Goal: Information Seeking & Learning: Learn about a topic

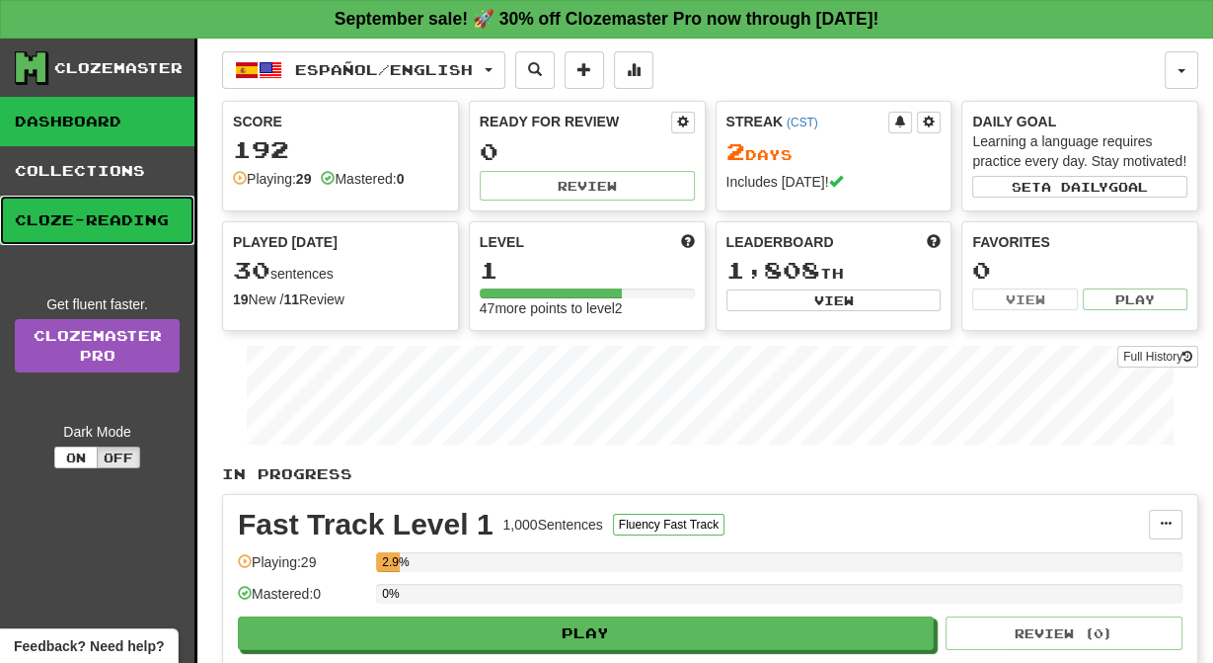
click at [87, 245] on link "Cloze-Reading" at bounding box center [97, 219] width 195 height 49
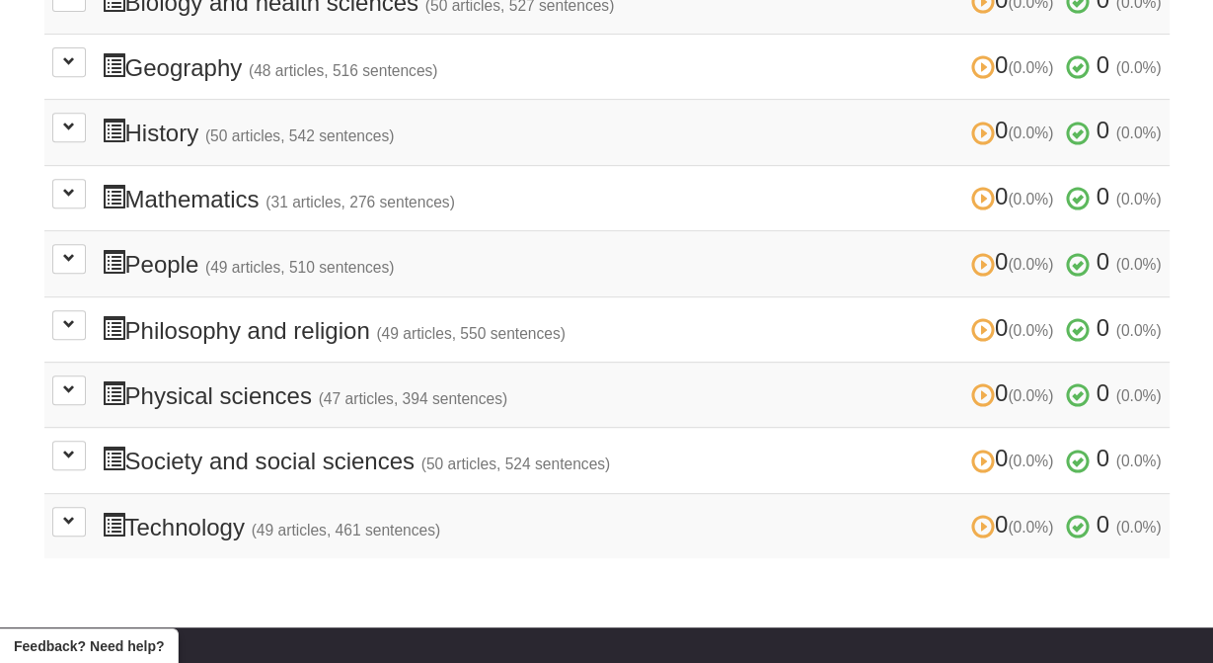
scroll to position [680, 0]
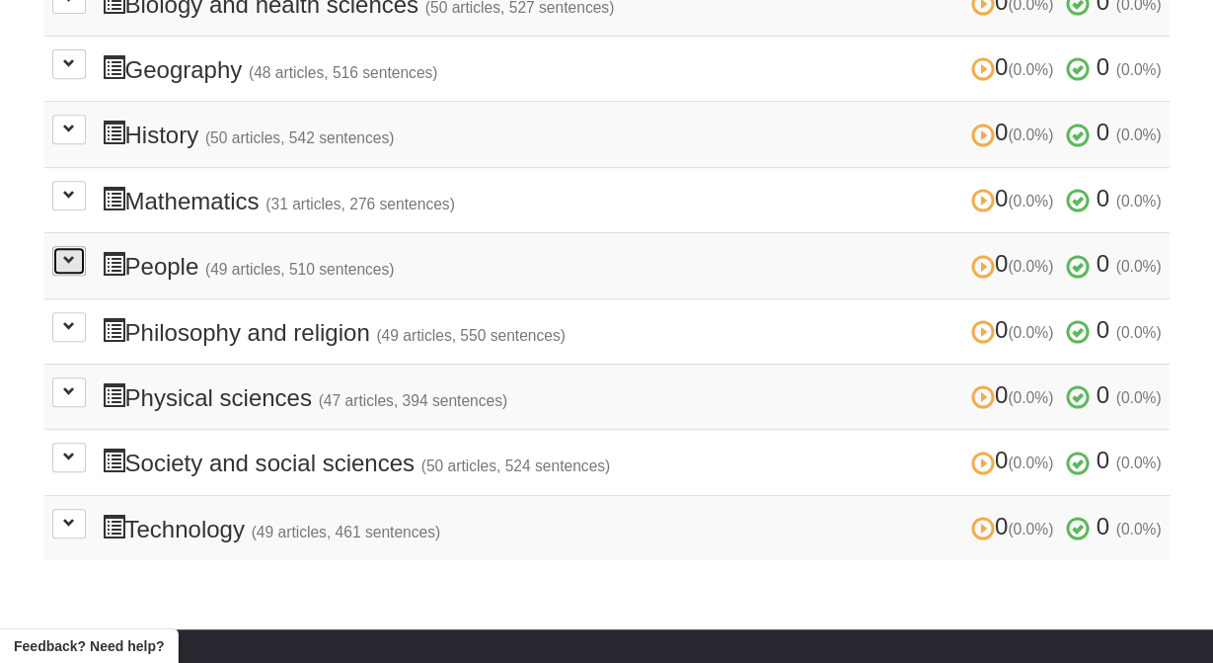
click at [71, 266] on span at bounding box center [69, 260] width 12 height 12
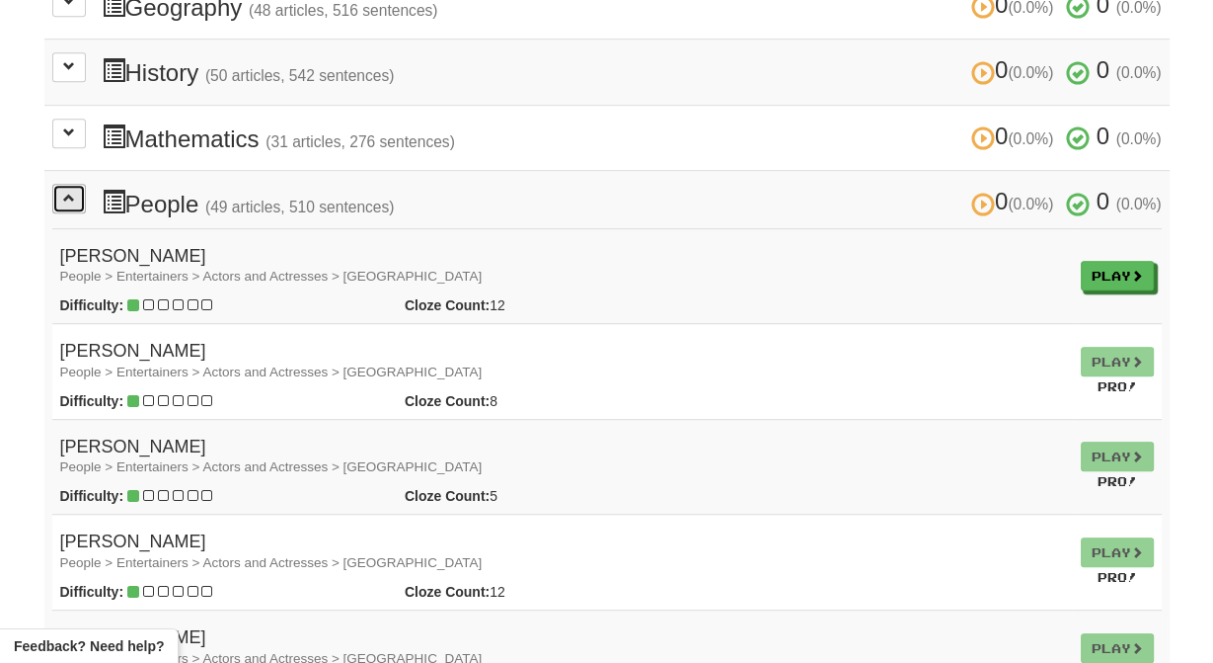
scroll to position [745, 0]
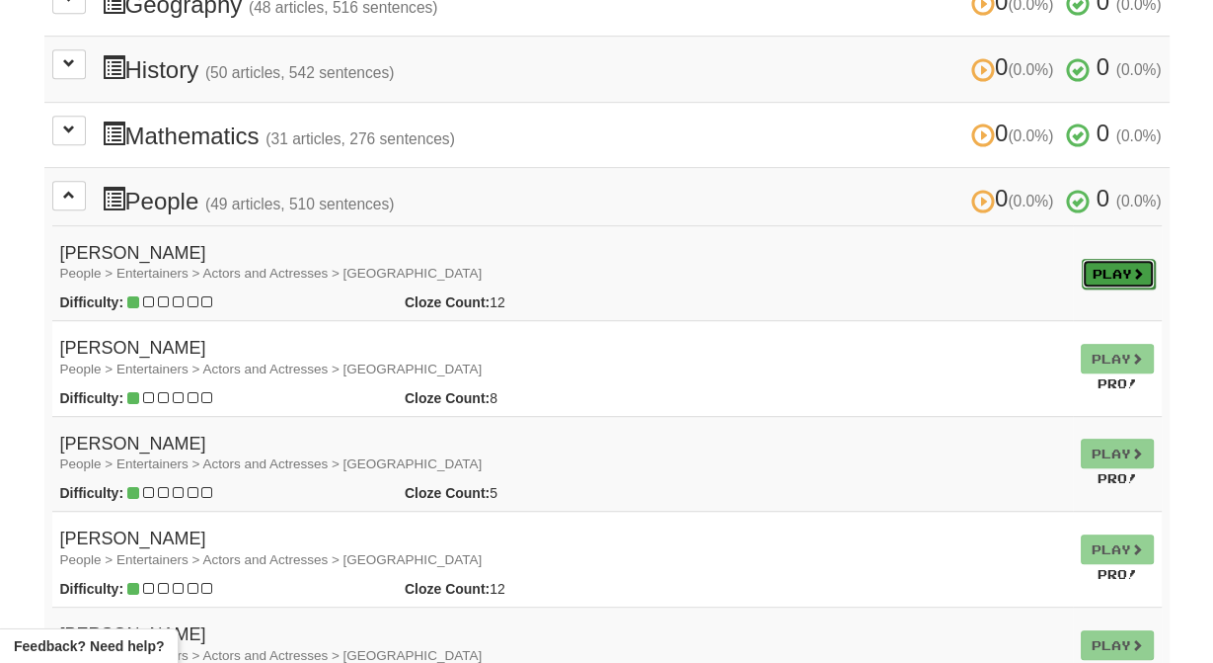
click at [1083, 274] on link "Play" at bounding box center [1118, 274] width 73 height 30
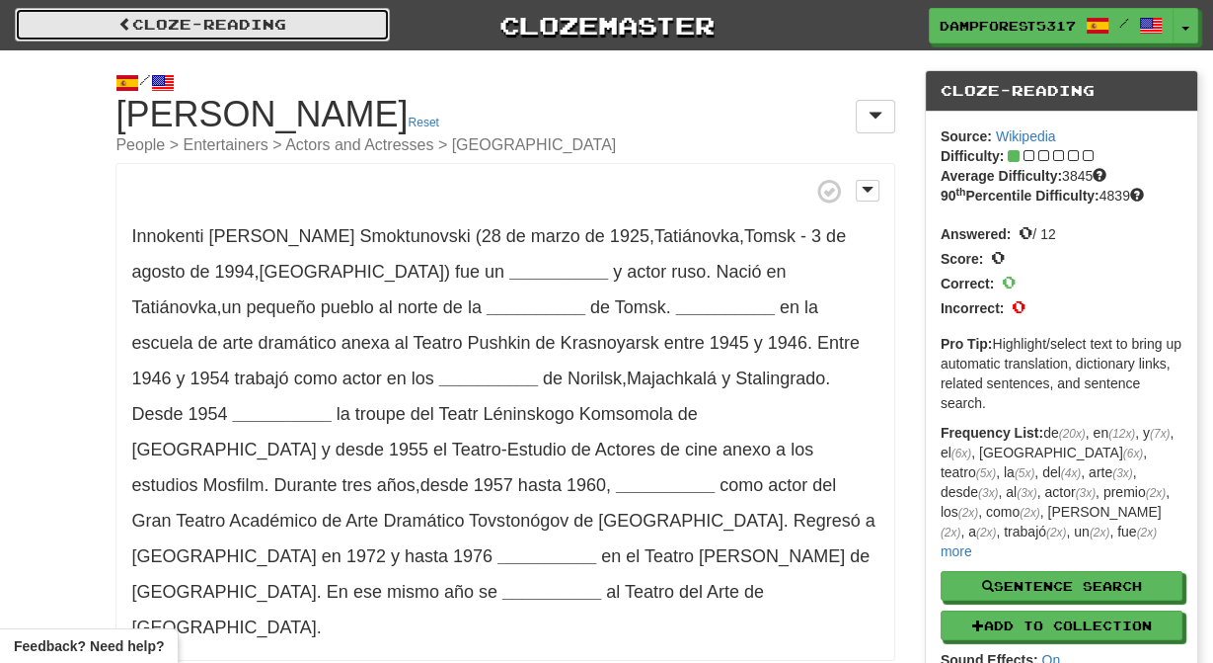
click at [73, 35] on link "Cloze-Reading" at bounding box center [202, 25] width 375 height 34
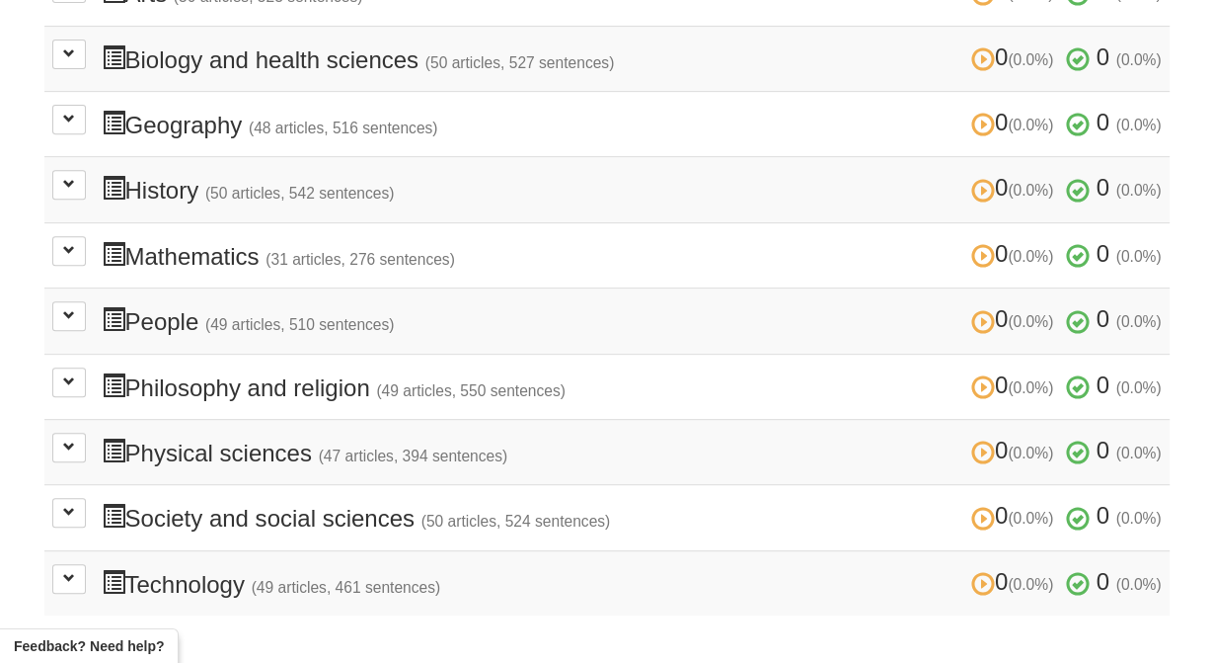
scroll to position [629, 0]
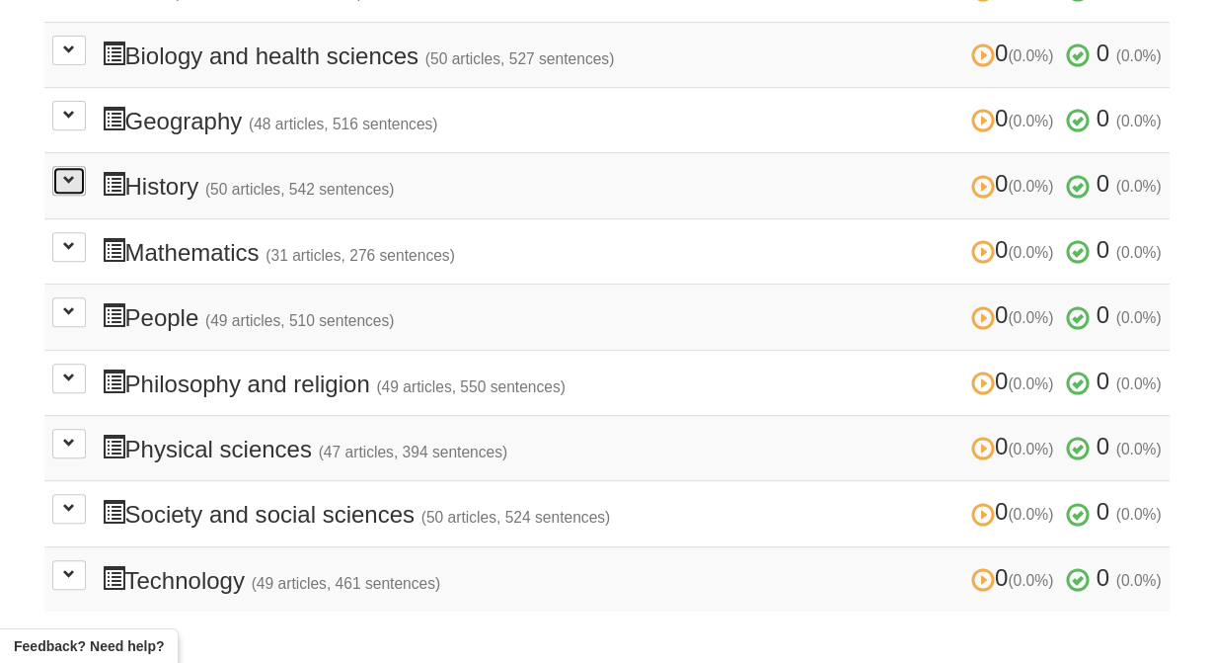
click at [68, 186] on span at bounding box center [69, 180] width 12 height 12
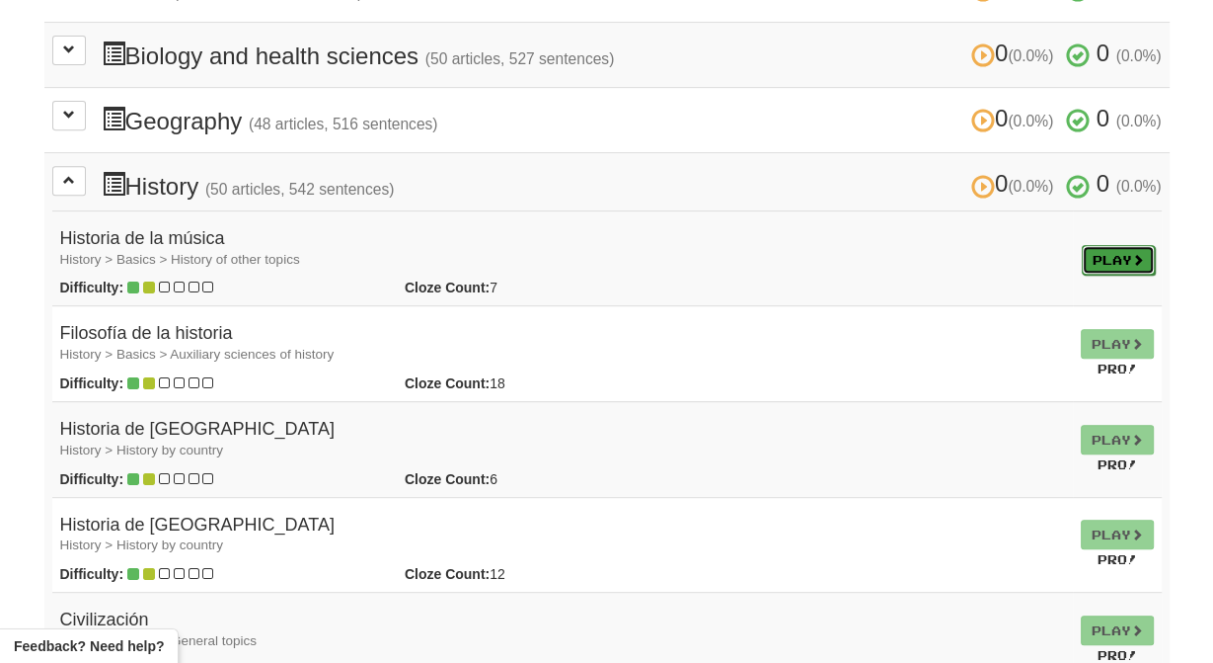
click at [1088, 269] on link "Play" at bounding box center [1118, 260] width 73 height 30
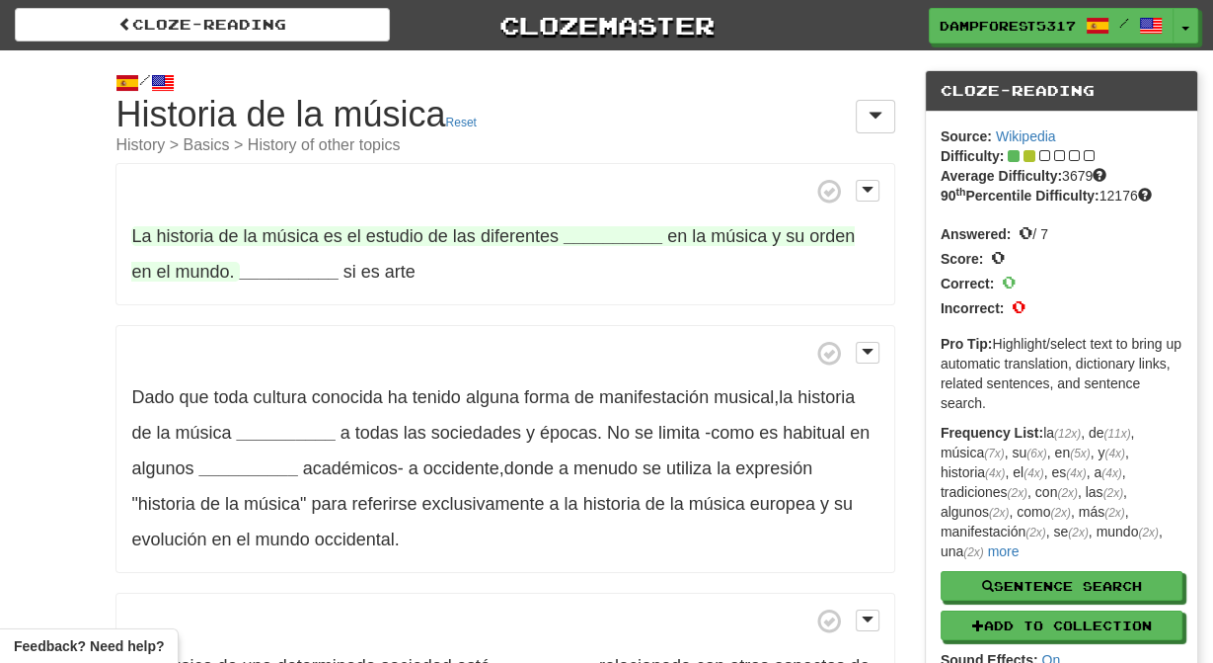
click at [602, 239] on strong "__________" at bounding box center [613, 236] width 99 height 20
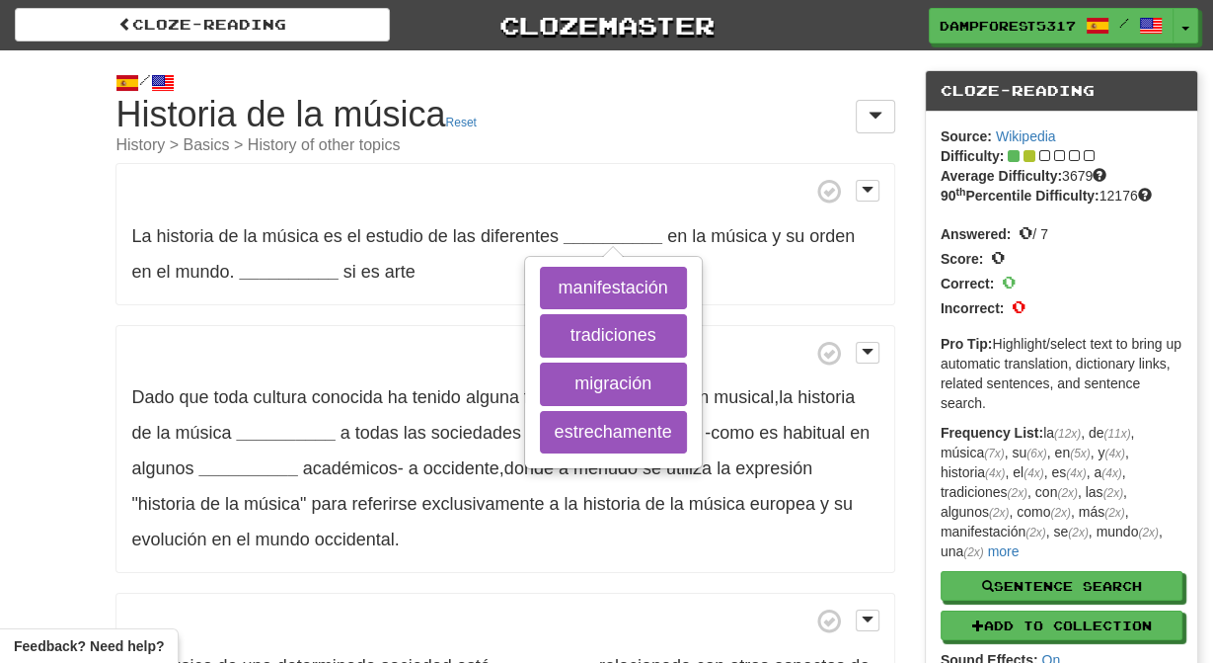
click at [604, 198] on span at bounding box center [504, 191] width 747 height 25
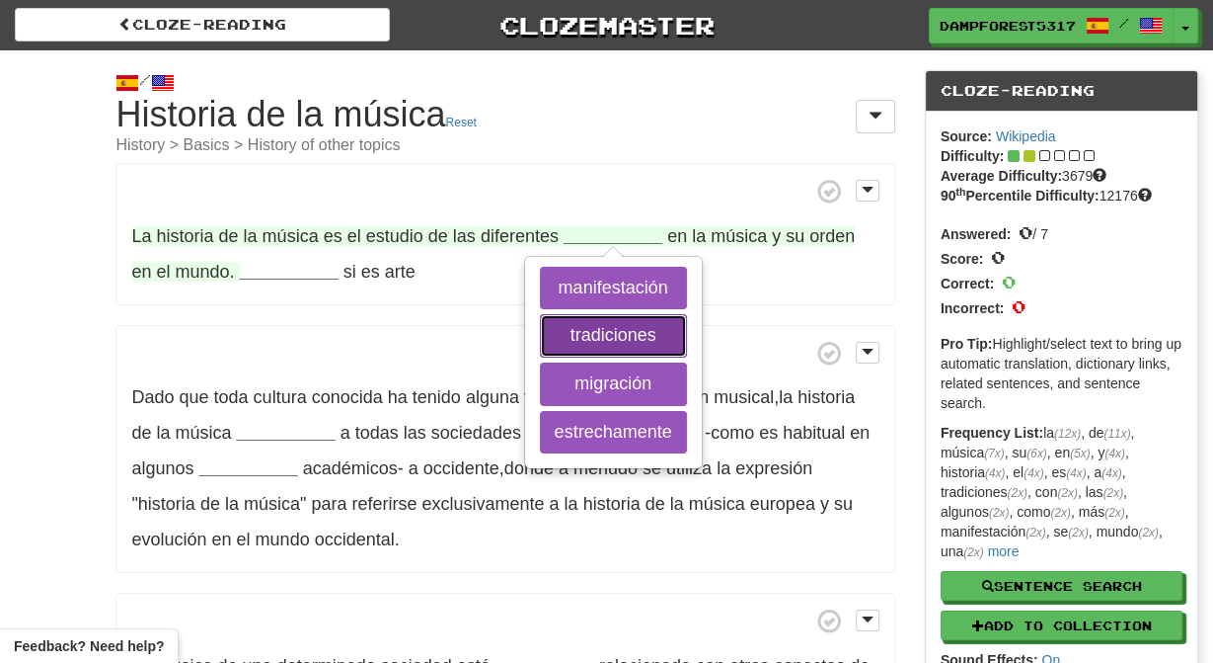
click at [597, 332] on button "tradiciones" at bounding box center [613, 335] width 147 height 43
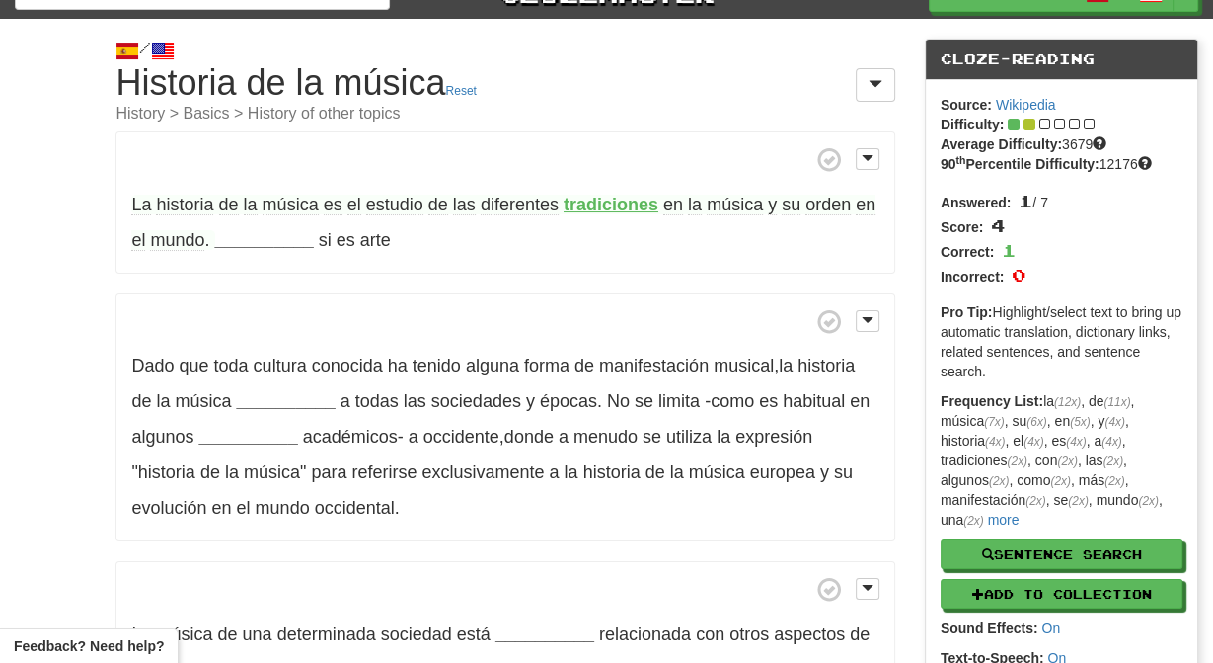
scroll to position [33, 0]
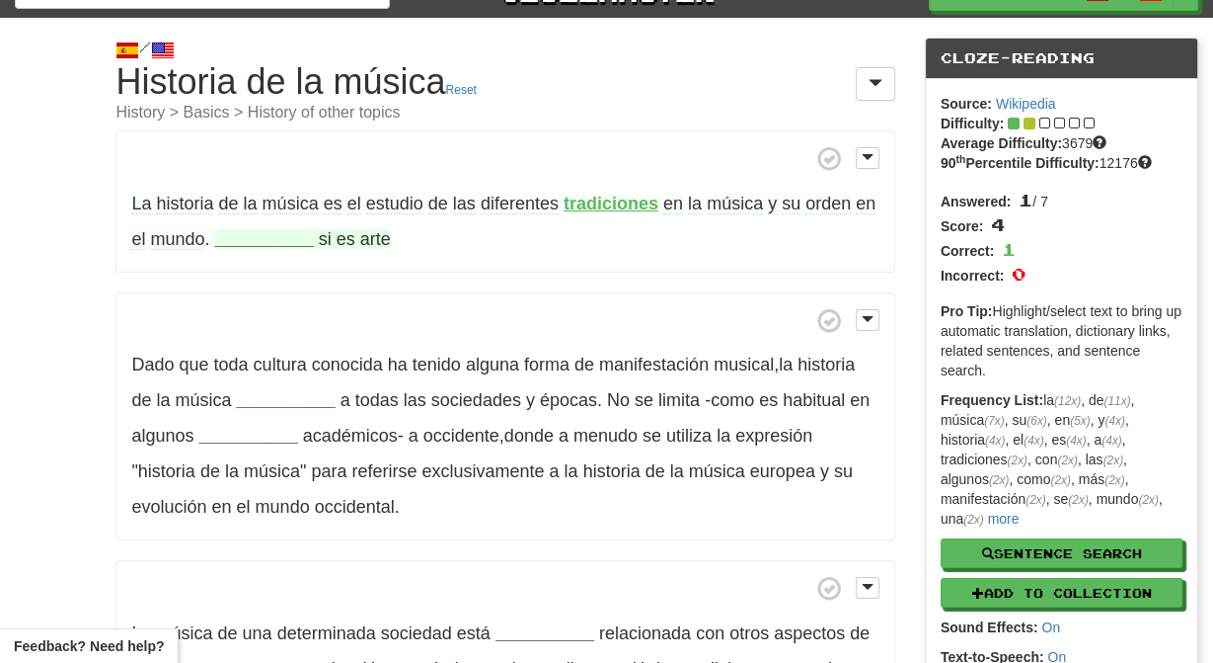
click at [267, 245] on strong "__________" at bounding box center [264, 239] width 99 height 20
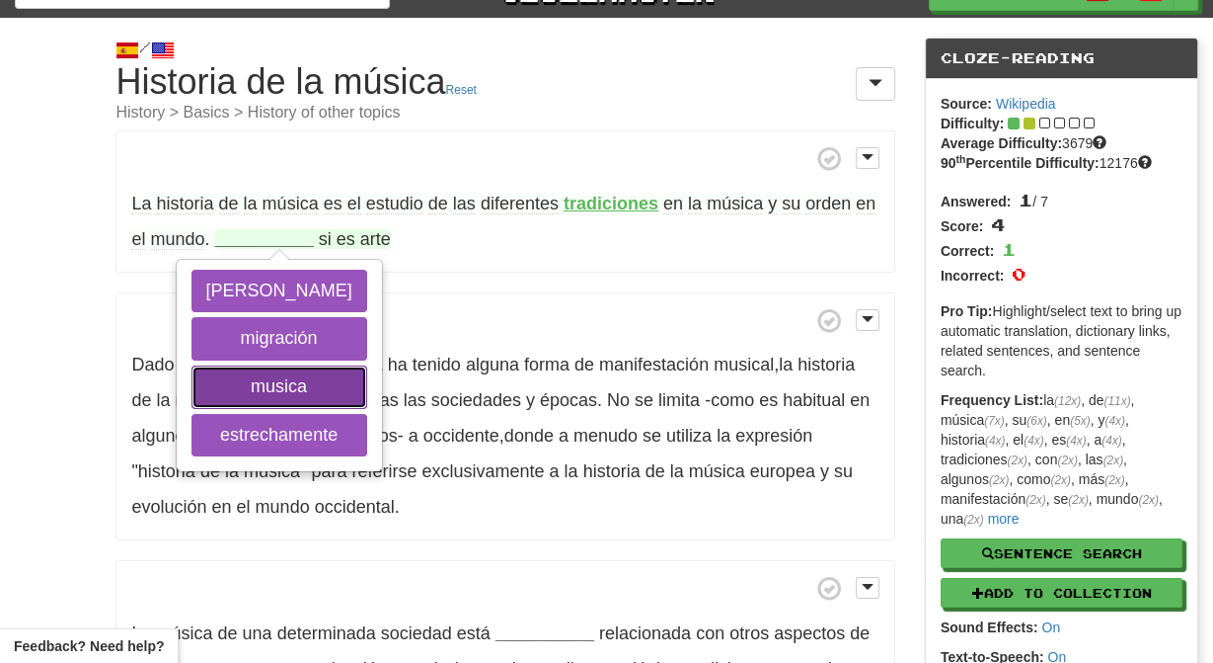
click at [249, 385] on button "musica" at bounding box center [280, 386] width 176 height 43
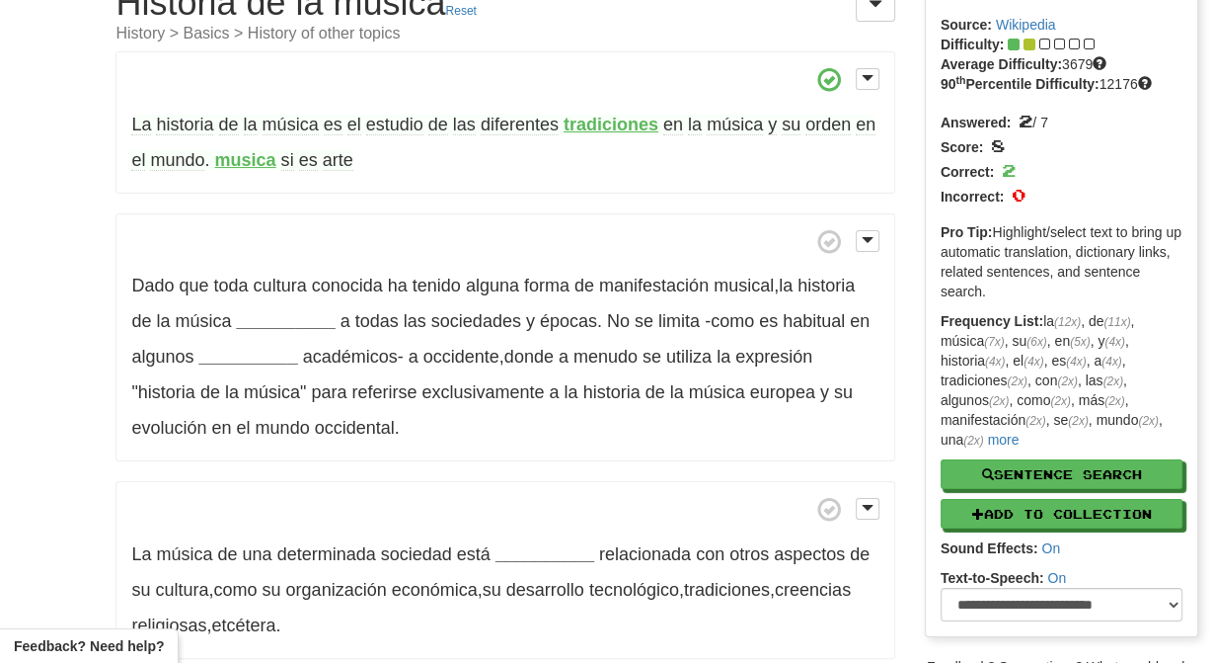
scroll to position [115, 0]
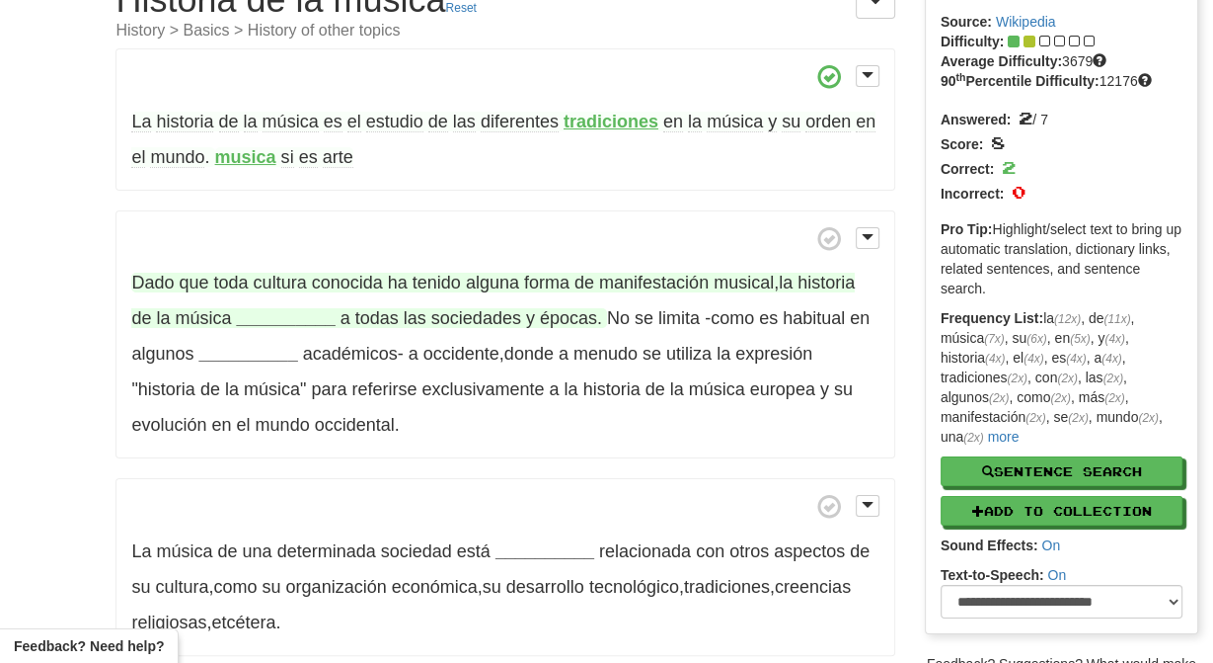
click at [290, 319] on strong "__________" at bounding box center [286, 318] width 99 height 20
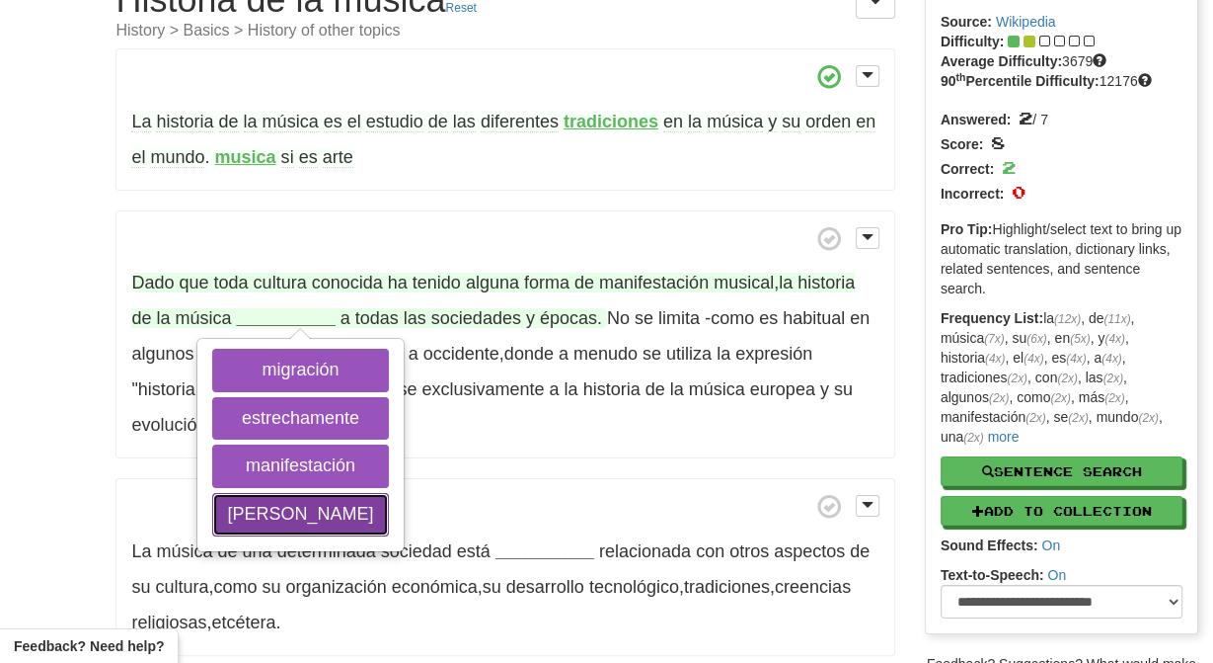
click at [295, 519] on button "abarca" at bounding box center [300, 514] width 176 height 43
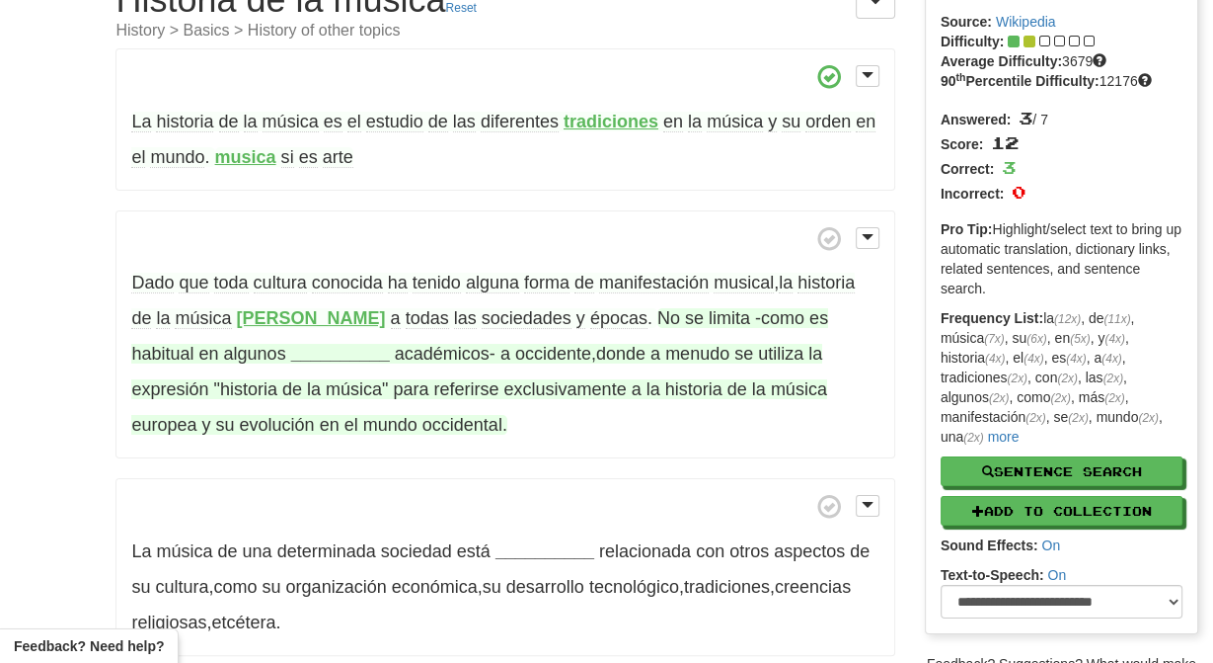
click at [291, 360] on strong "__________" at bounding box center [340, 354] width 99 height 20
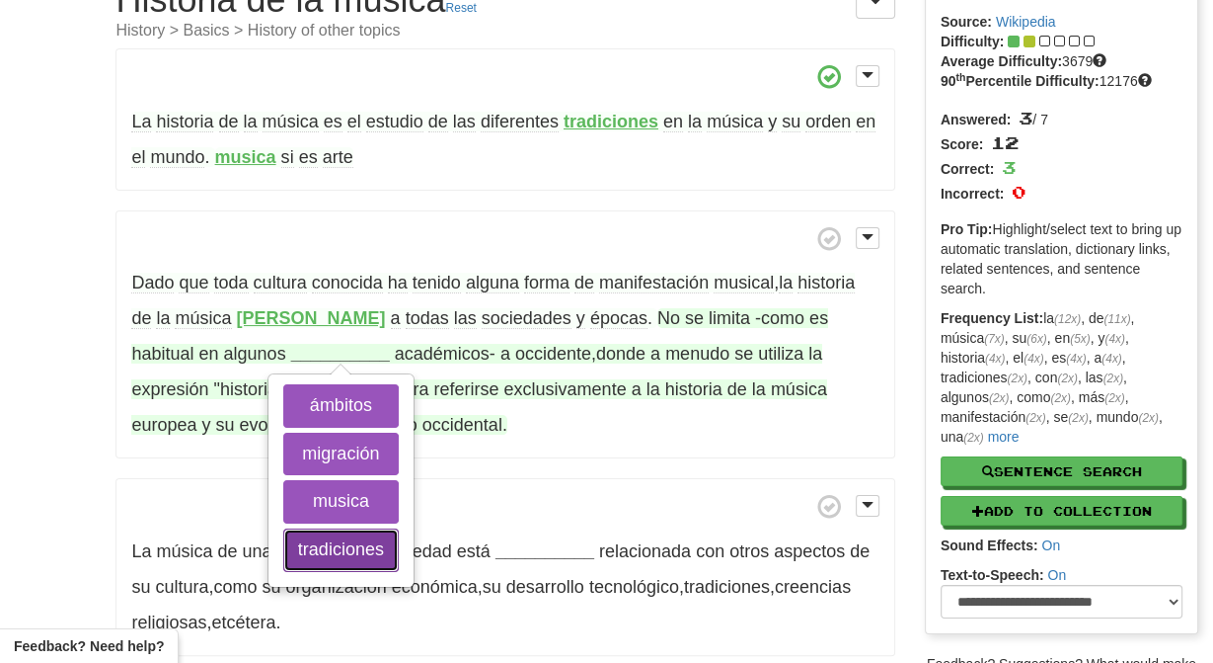
click at [283, 553] on button "tradiciones" at bounding box center [341, 549] width 116 height 43
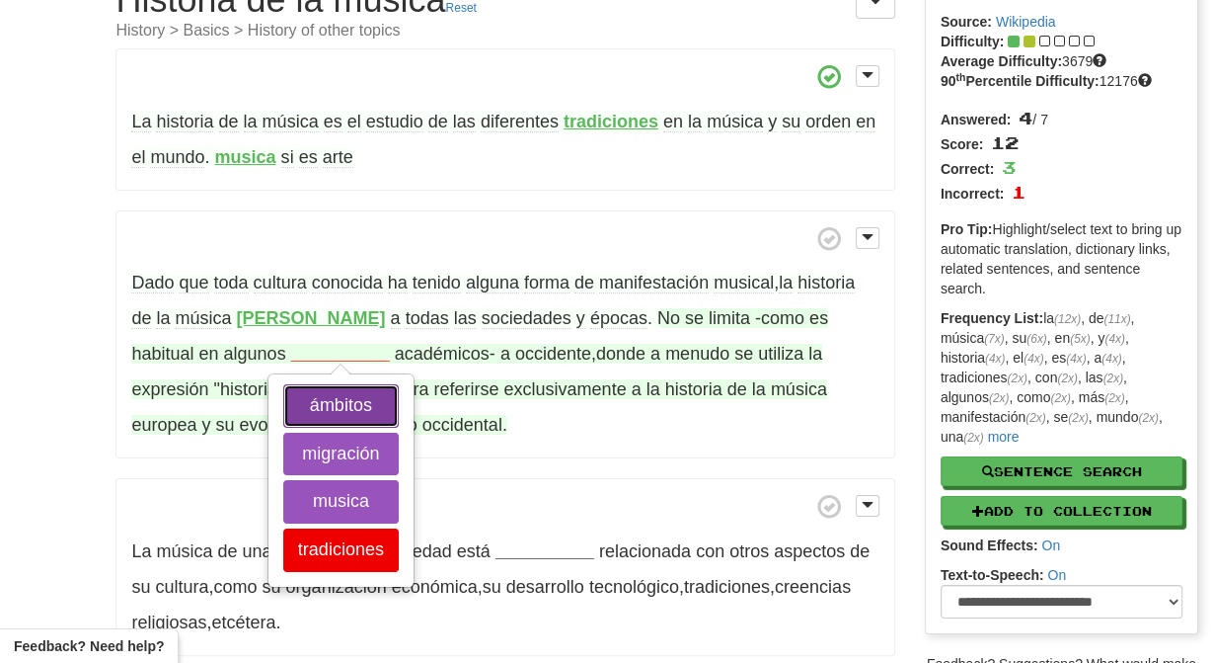
click at [283, 410] on button "ámbitos" at bounding box center [341, 405] width 116 height 43
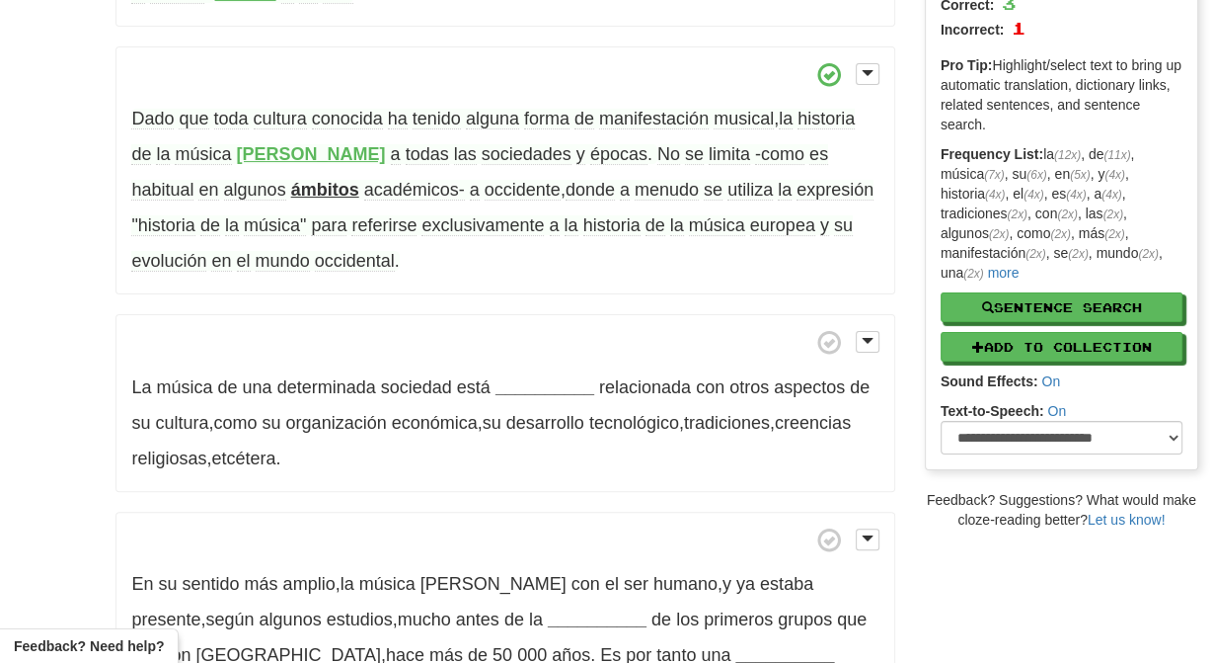
scroll to position [289, 0]
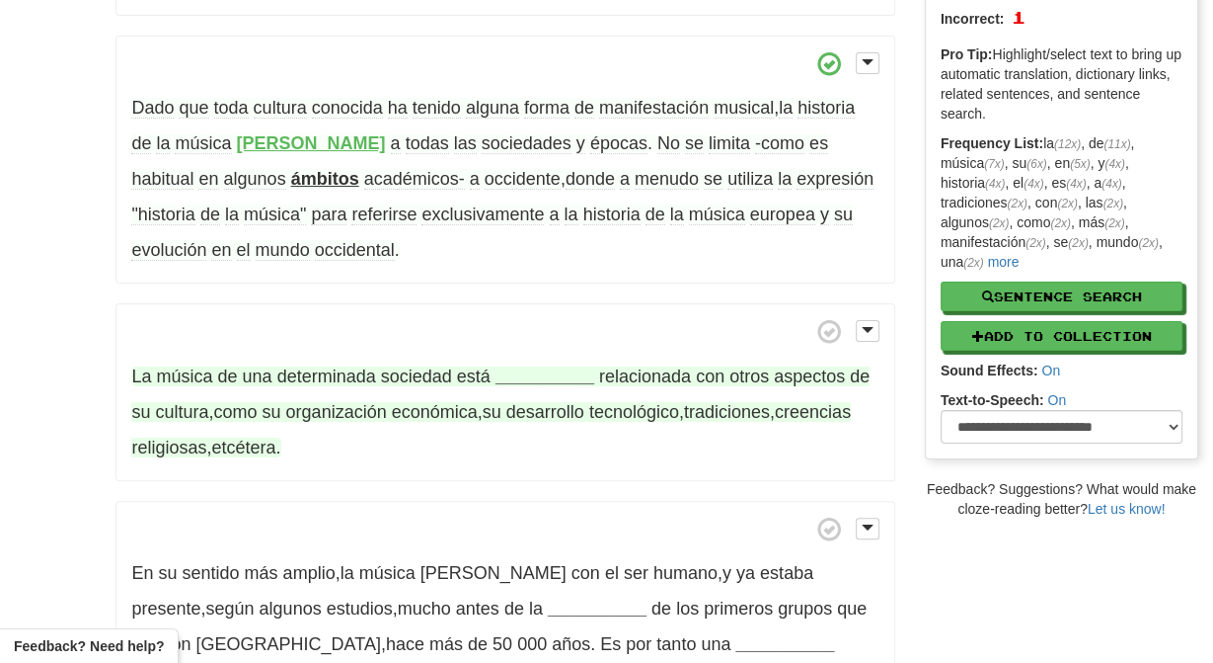
click at [549, 376] on strong "__________" at bounding box center [545, 376] width 99 height 20
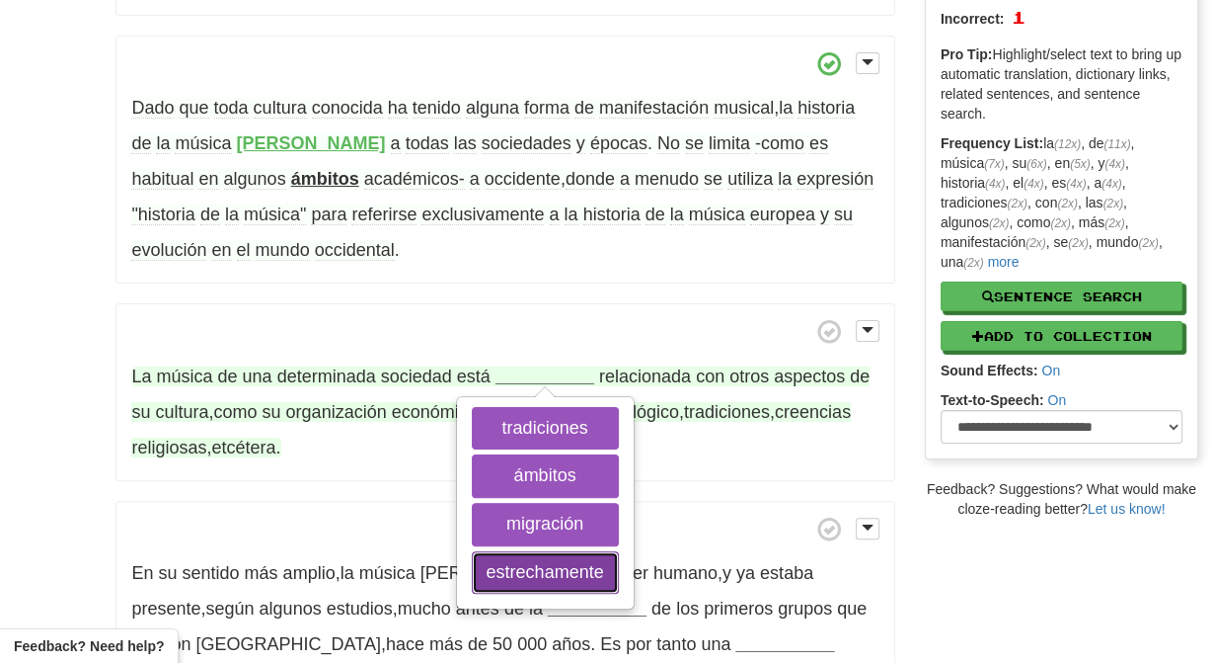
click at [543, 580] on button "estrechamente" at bounding box center [545, 572] width 147 height 43
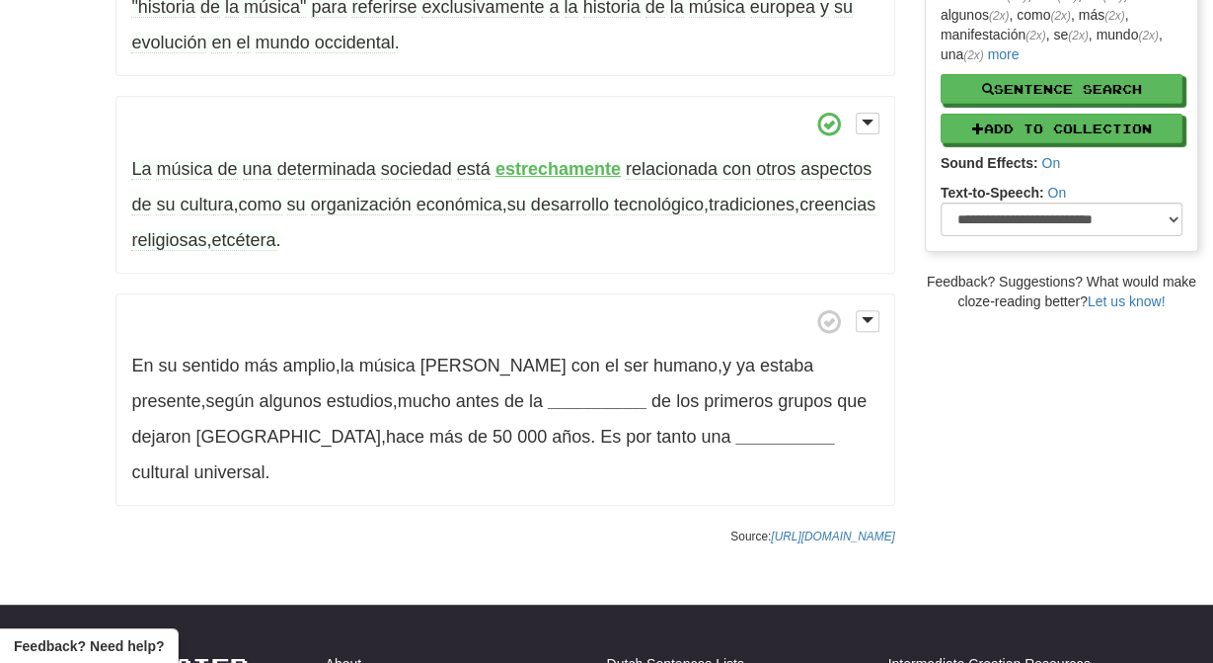
scroll to position [504, 0]
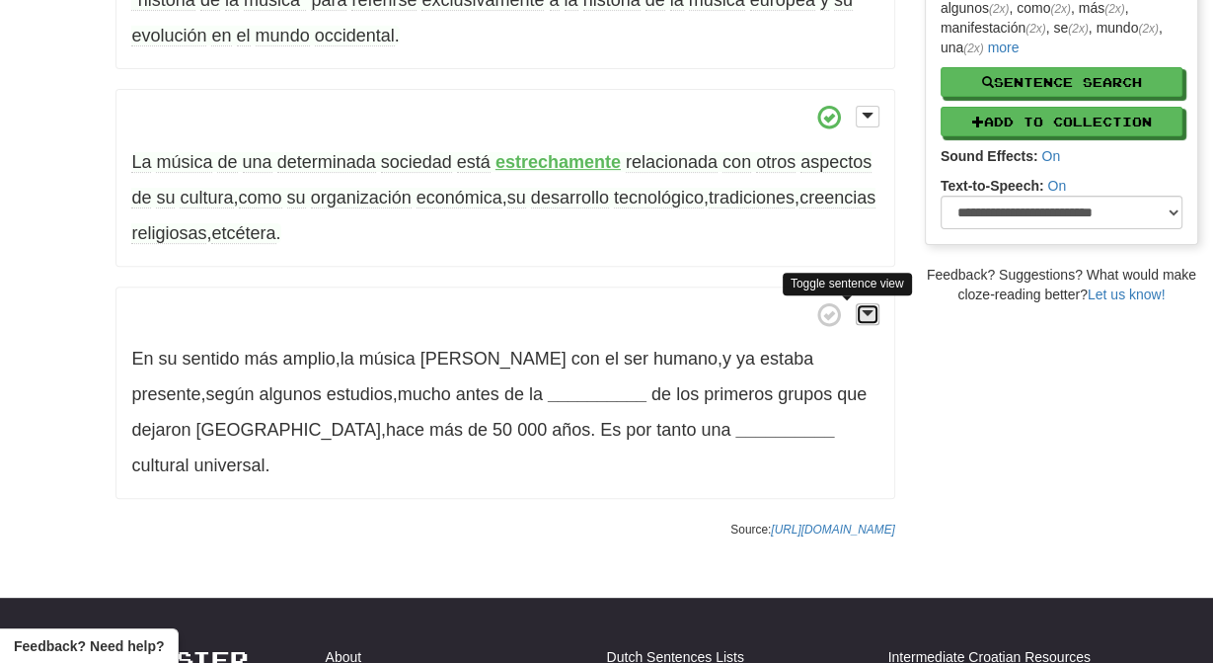
click at [864, 319] on span at bounding box center [868, 313] width 12 height 14
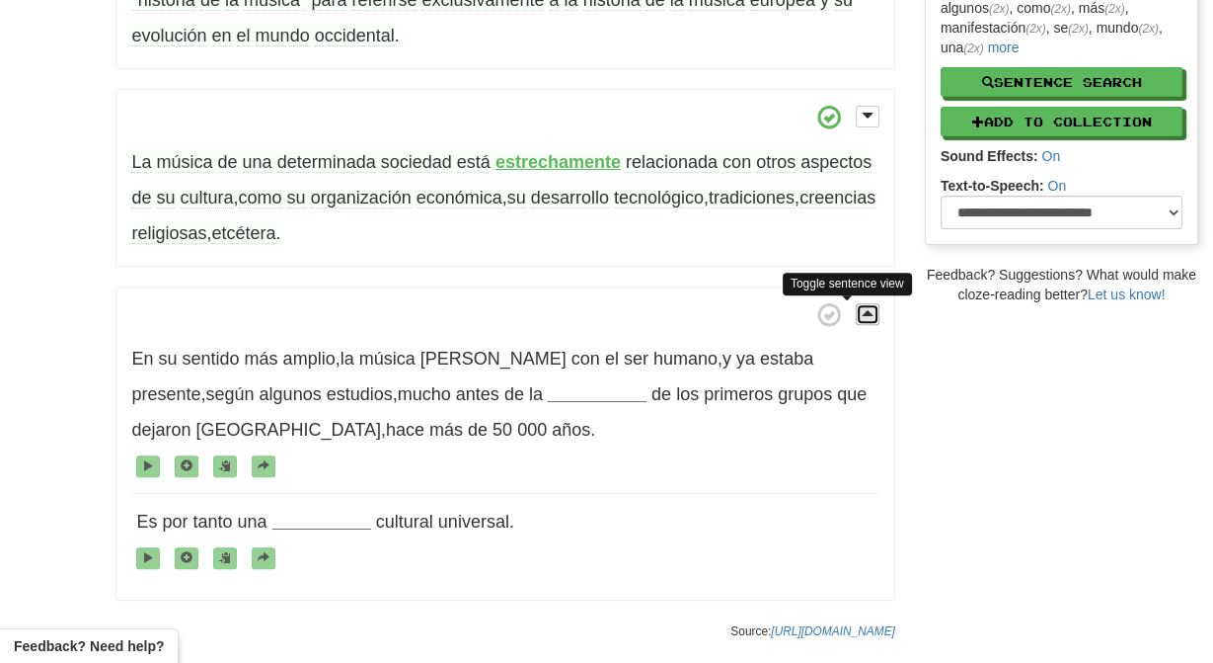
click at [871, 317] on span at bounding box center [868, 313] width 12 height 14
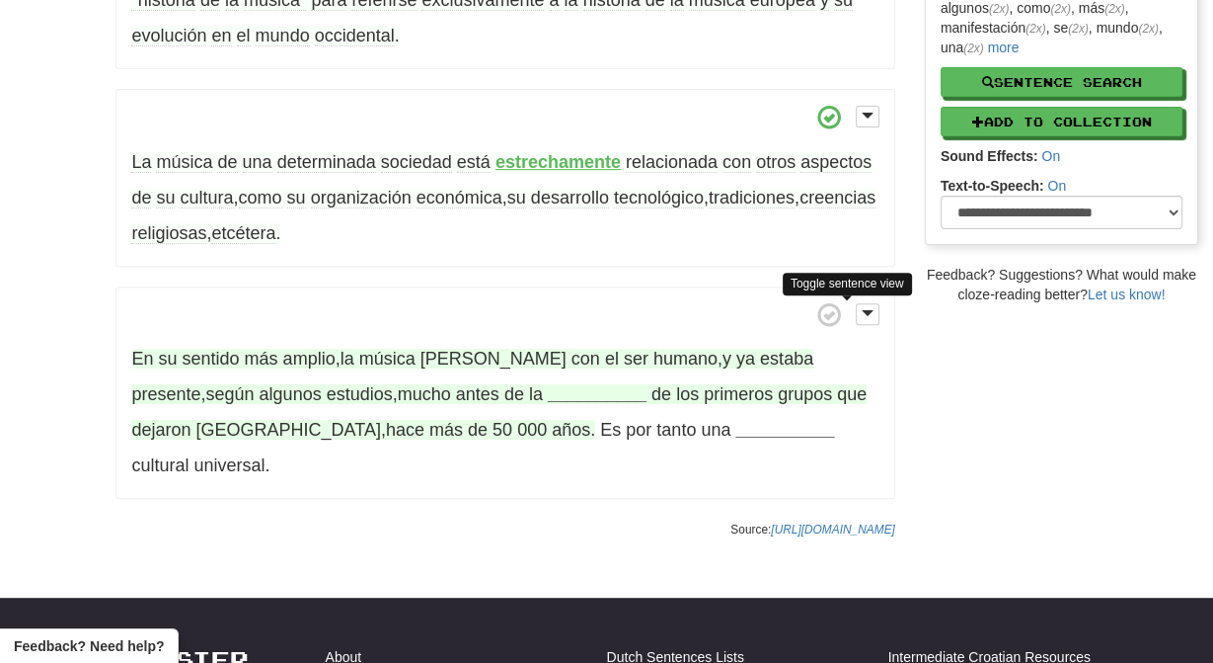
click at [548, 404] on strong "__________" at bounding box center [597, 394] width 99 height 20
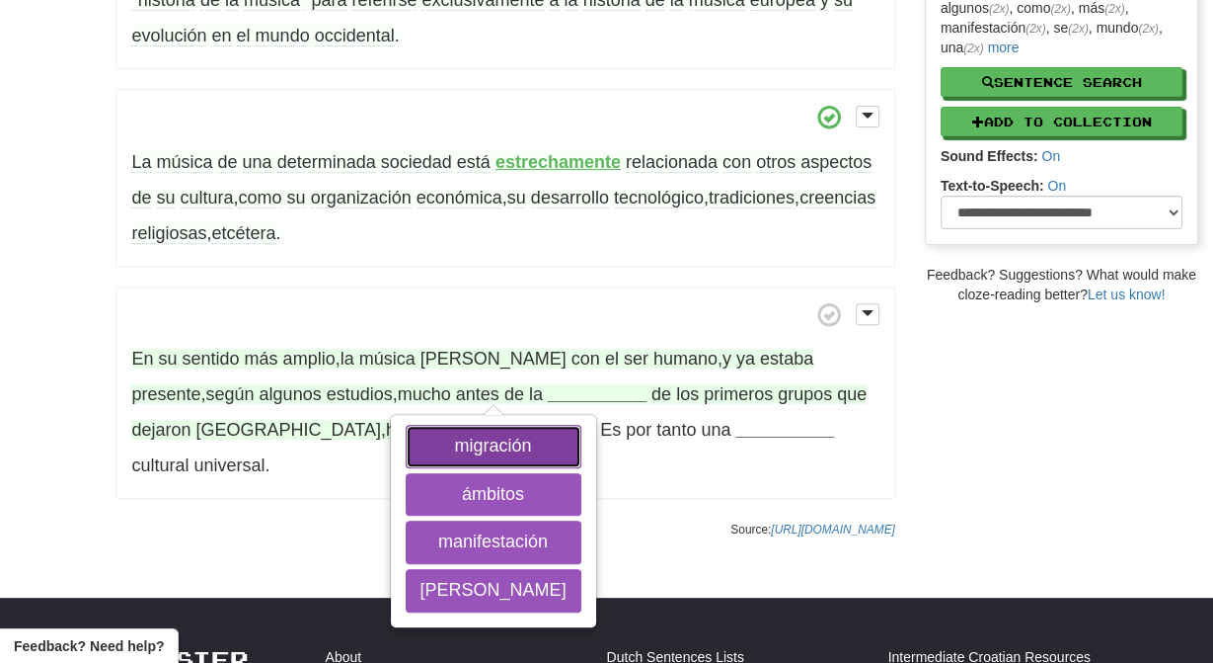
click at [489, 451] on button "migración" at bounding box center [494, 446] width 176 height 43
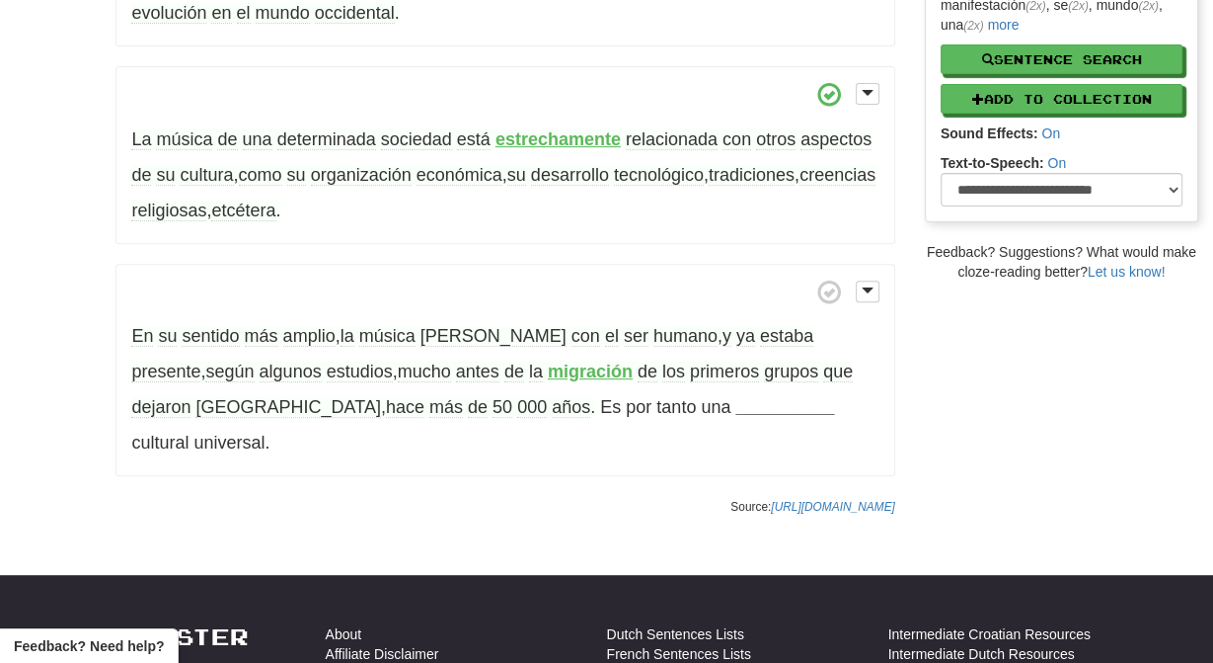
scroll to position [530, 0]
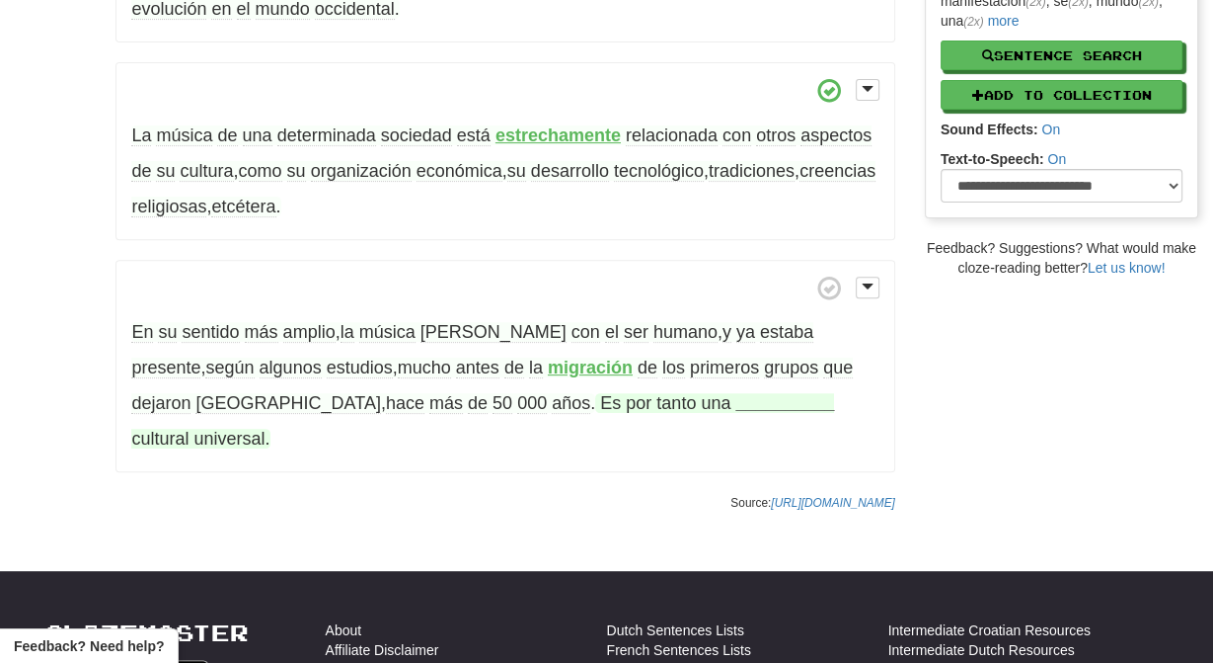
click at [736, 407] on strong "__________" at bounding box center [785, 403] width 99 height 20
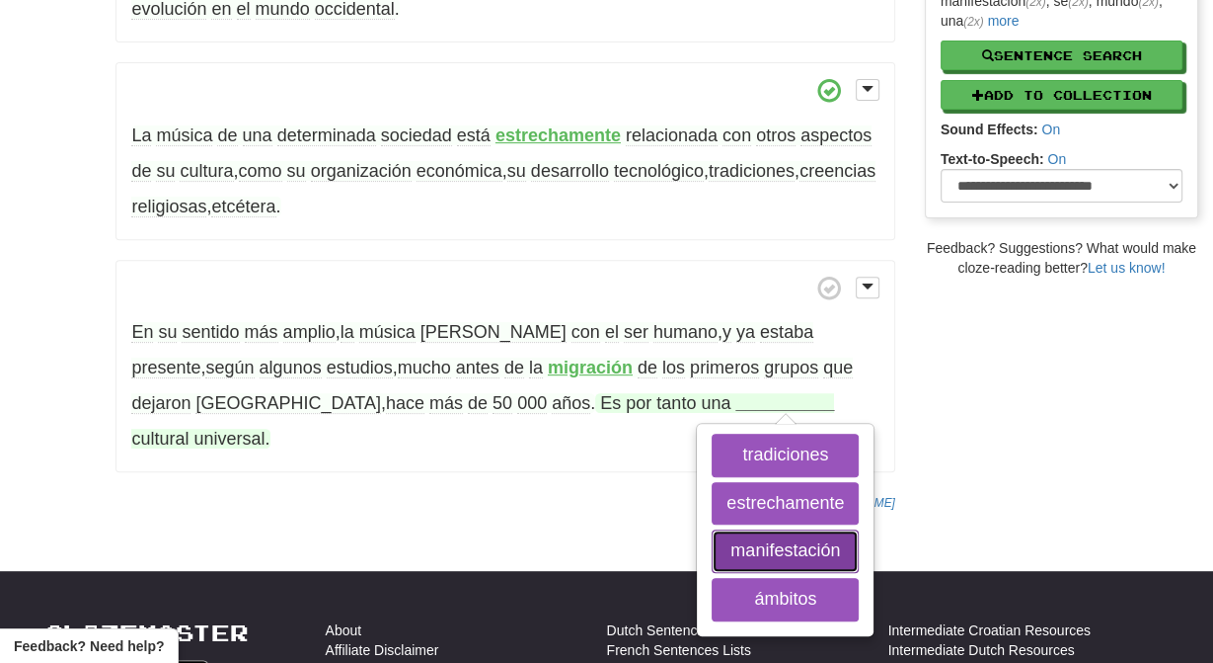
click at [712, 565] on button "manifestación" at bounding box center [785, 550] width 147 height 43
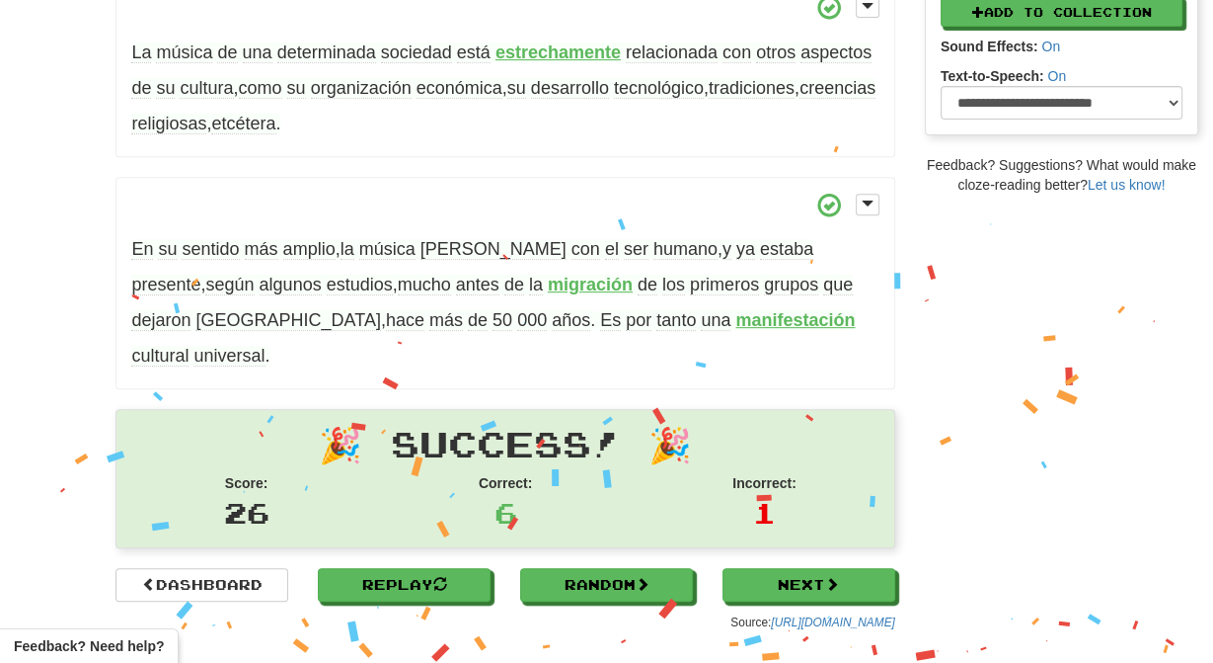
scroll to position [626, 0]
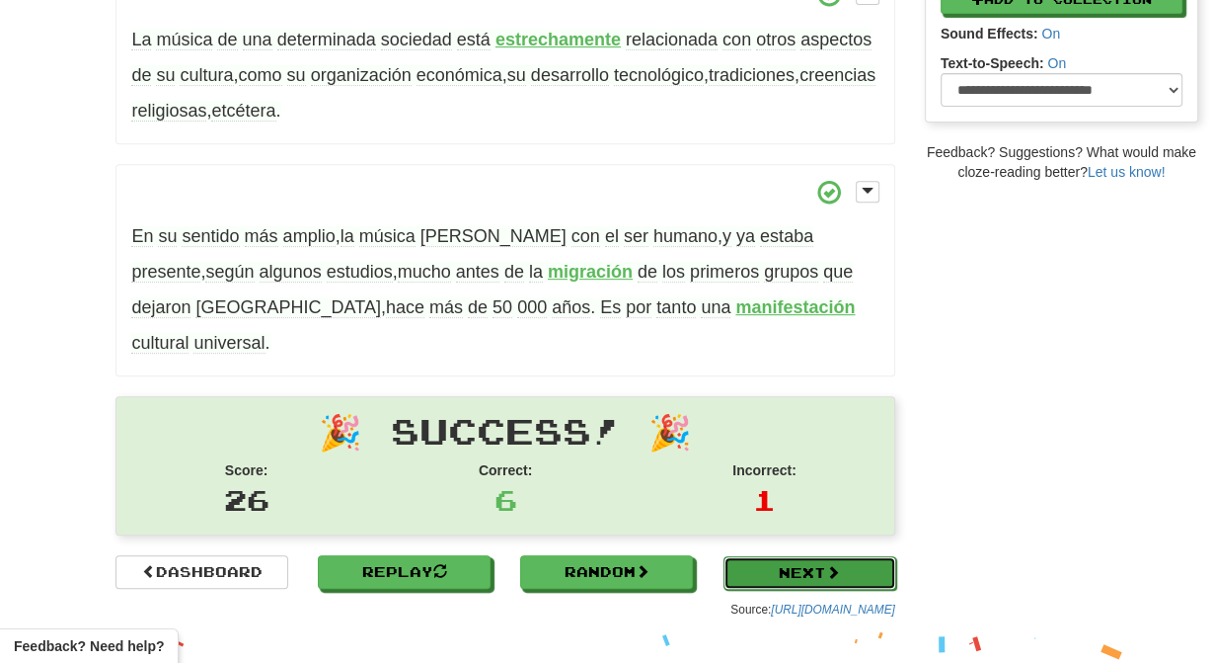
click at [868, 563] on link "Next" at bounding box center [810, 573] width 173 height 34
